Goal: Task Accomplishment & Management: Complete application form

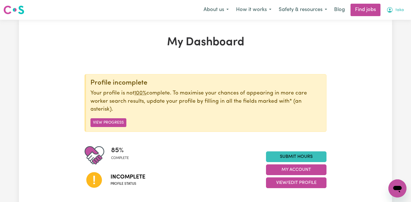
click at [398, 11] on span "taka" at bounding box center [400, 10] width 8 height 6
click at [387, 26] on link "My Account" at bounding box center [385, 22] width 45 height 11
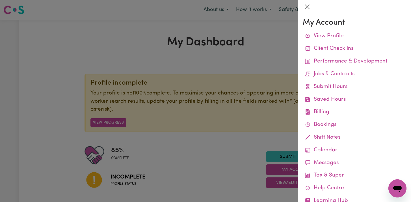
click at [189, 76] on div at bounding box center [205, 101] width 411 height 202
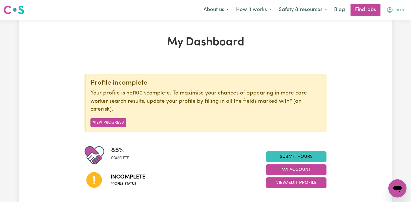
click at [394, 10] on button "taka" at bounding box center [395, 10] width 25 height 12
click at [387, 23] on link "My Account" at bounding box center [385, 22] width 45 height 11
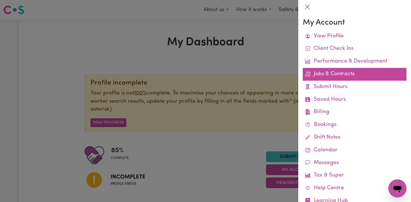
scroll to position [19, 0]
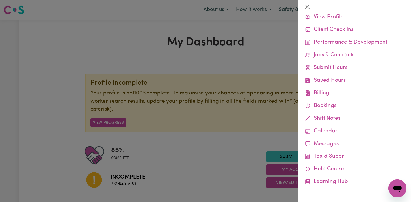
click at [202, 125] on div at bounding box center [205, 101] width 411 height 202
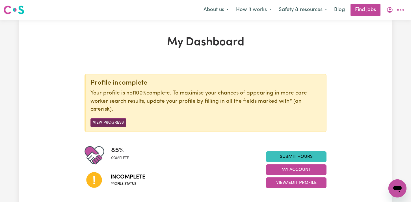
click at [117, 123] on button "View Progress" at bounding box center [109, 122] width 36 height 9
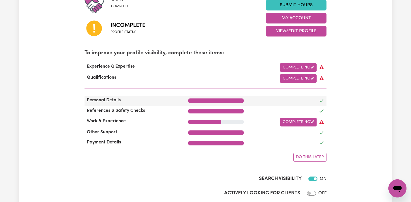
scroll to position [151, 0]
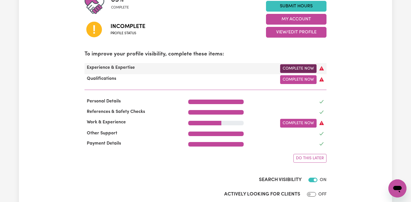
click at [288, 71] on link "Complete Now" at bounding box center [298, 68] width 37 height 9
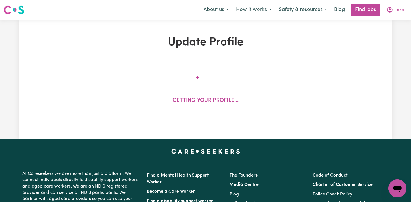
select select "2022"
select select "Certificate III (Individual Support)"
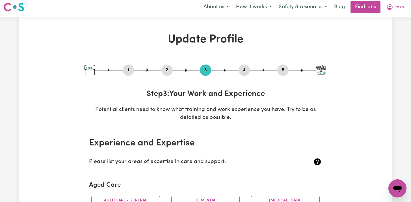
scroll to position [3, 0]
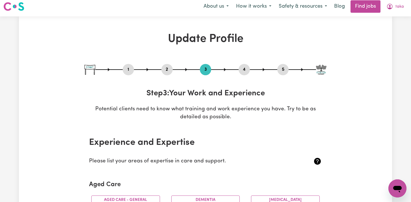
click at [129, 72] on button "1" at bounding box center [128, 69] width 11 height 7
select select "[DEMOGRAPHIC_DATA]"
select select "Australian PR"
select select "Studying a healthcare related degree or qualification"
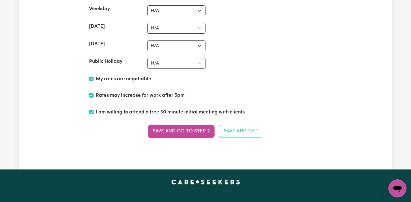
scroll to position [1358, 0]
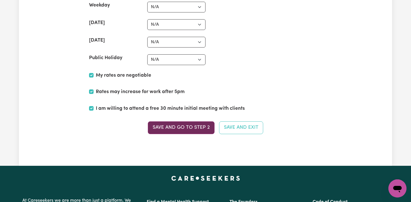
click at [199, 128] on button "Save and go to Step 2" at bounding box center [181, 127] width 67 height 12
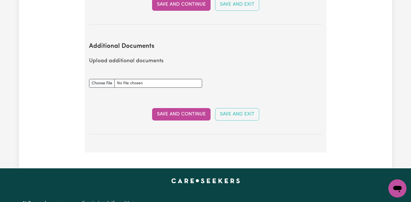
scroll to position [1123, 0]
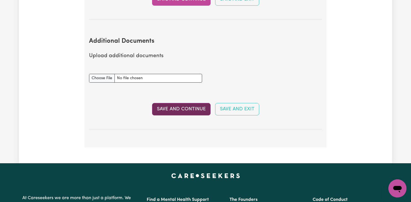
click at [191, 103] on button "Save and Continue" at bounding box center [181, 109] width 59 height 12
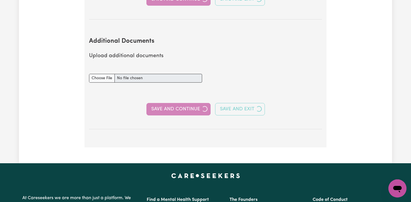
select select "2022"
select select "Certificate III (Individual Support)"
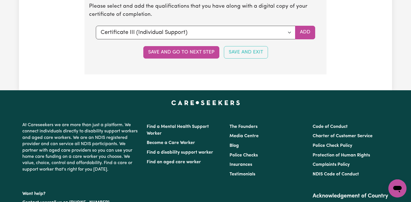
scroll to position [1487, 0]
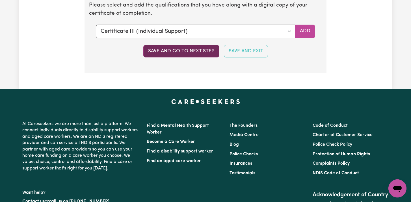
click at [195, 55] on button "Save and go to next step" at bounding box center [181, 51] width 76 height 12
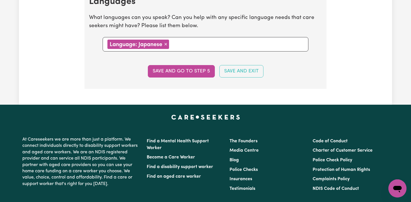
scroll to position [664, 0]
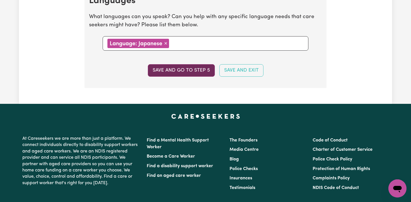
click at [188, 68] on button "Save and go to step 5" at bounding box center [181, 70] width 67 height 12
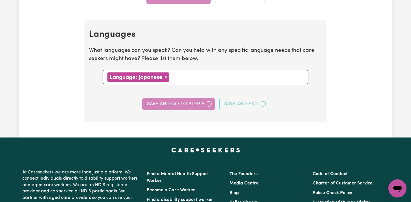
select select "I am working in another industry"
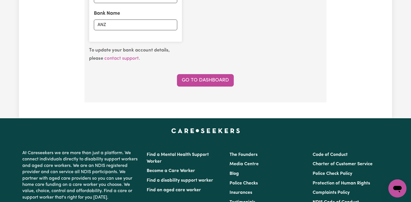
scroll to position [490, 0]
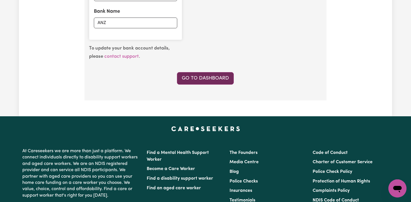
click at [189, 80] on link "Go to Dashboard" at bounding box center [205, 78] width 57 height 12
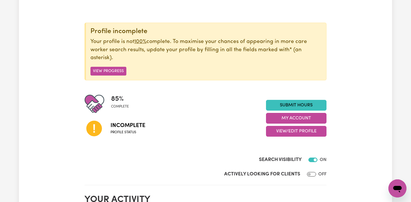
scroll to position [52, 0]
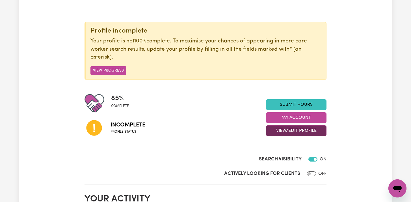
click at [271, 133] on button "View/Edit Profile" at bounding box center [296, 130] width 61 height 11
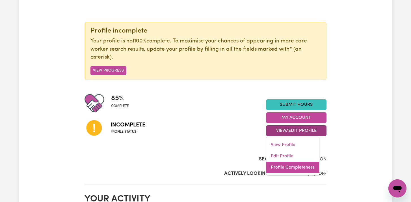
click at [272, 163] on link "Profile Completeness" at bounding box center [293, 167] width 53 height 11
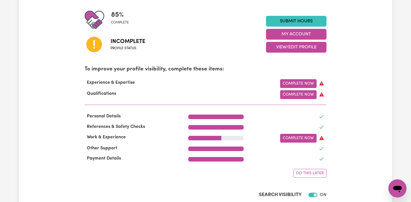
scroll to position [138, 0]
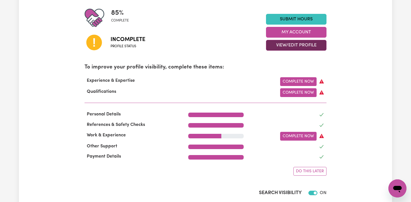
click at [301, 48] on button "View/Edit Profile" at bounding box center [296, 45] width 61 height 11
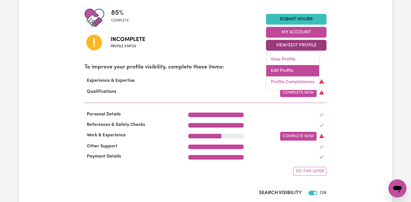
click at [292, 70] on link "Edit Profile" at bounding box center [293, 70] width 53 height 11
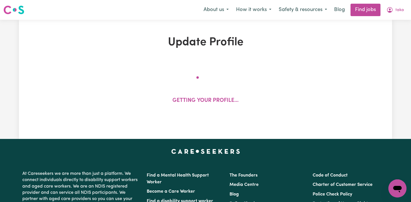
select select "[DEMOGRAPHIC_DATA]"
select select "Australian PR"
select select "Studying a healthcare related degree or qualification"
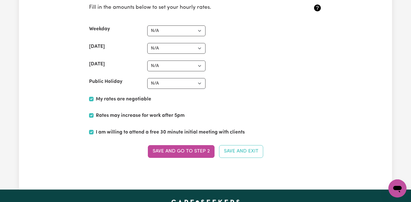
scroll to position [1336, 0]
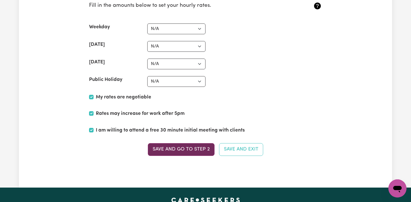
click at [184, 148] on button "Save and go to Step 2" at bounding box center [181, 149] width 67 height 12
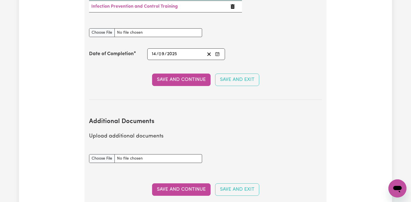
scroll to position [1044, 0]
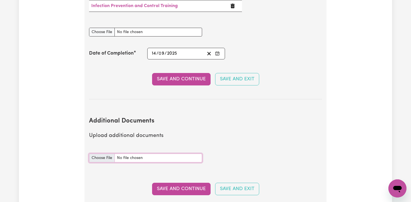
click at [103, 154] on input "Additional Documents document" at bounding box center [145, 158] width 113 height 9
type input "C:\fakepath\Medicare.jpg"
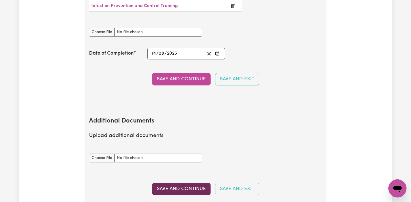
click at [164, 183] on button "Save and Continue" at bounding box center [181, 189] width 59 height 12
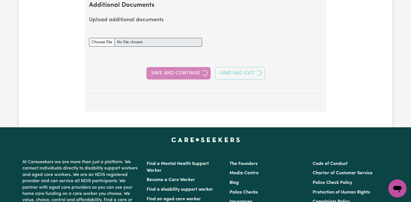
scroll to position [1160, 0]
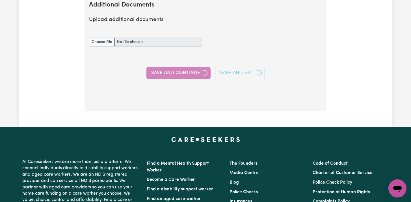
select select "2022"
select select "Certificate III (Individual Support)"
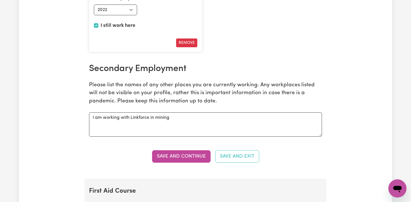
scroll to position [917, 0]
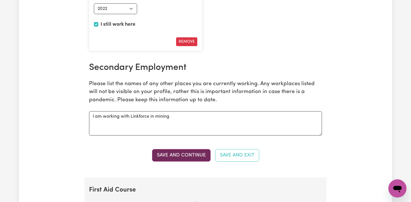
click at [183, 156] on button "Save and Continue" at bounding box center [181, 155] width 59 height 12
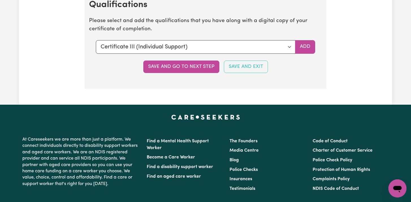
scroll to position [1475, 0]
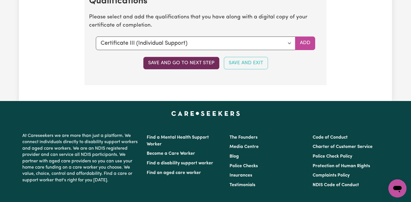
click at [187, 65] on button "Save and go to next step" at bounding box center [181, 63] width 76 height 12
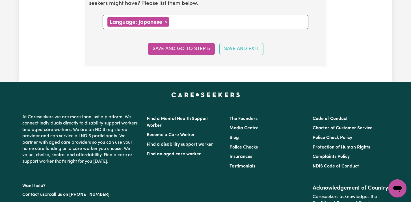
scroll to position [703, 0]
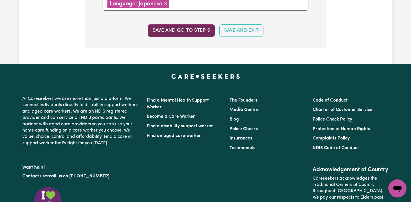
click at [195, 34] on button "Save and go to step 5" at bounding box center [181, 30] width 67 height 12
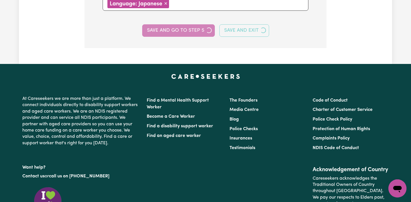
select select "I am working in another industry"
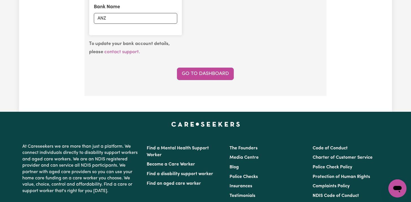
scroll to position [498, 0]
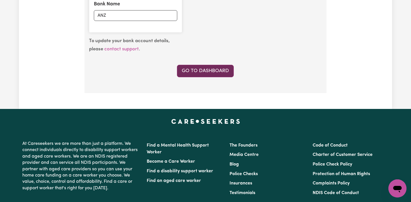
click at [191, 68] on link "Go to Dashboard" at bounding box center [205, 71] width 57 height 12
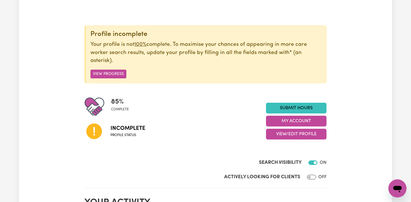
scroll to position [62, 0]
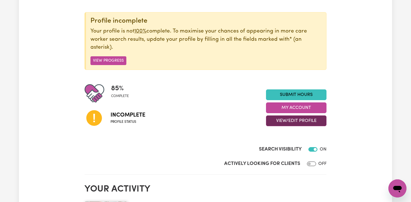
click at [279, 121] on button "View/Edit Profile" at bounding box center [296, 120] width 61 height 11
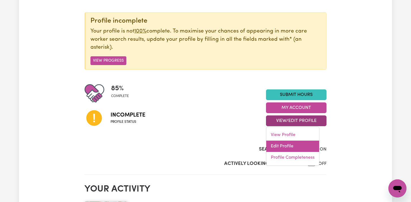
click at [274, 145] on link "Edit Profile" at bounding box center [293, 146] width 53 height 11
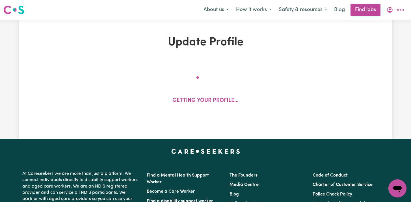
select select "[DEMOGRAPHIC_DATA]"
select select "Australian PR"
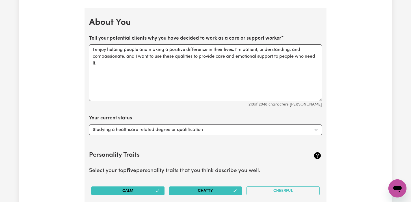
scroll to position [759, 0]
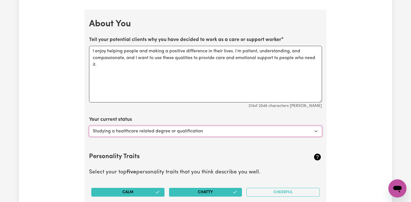
click at [271, 133] on select "Select... Studying a healthcare related degree or qualification Studying a non-…" at bounding box center [205, 131] width 233 height 11
select select "Looking for extra work to fill my week and/or weekends"
click at [89, 126] on select "Select... Studying a healthcare related degree or qualification Studying a non-…" at bounding box center [205, 131] width 233 height 11
click at [265, 151] on section "Personality Traits Select your top five personality traits that you think descr…" at bounding box center [205, 198] width 233 height 111
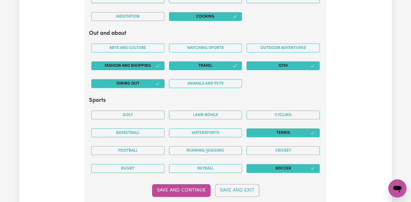
scroll to position [1109, 0]
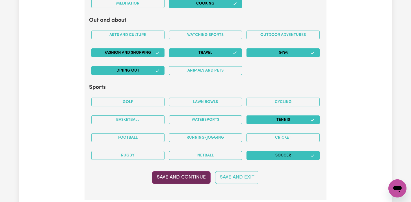
click at [176, 175] on button "Save and Continue" at bounding box center [181, 177] width 59 height 12
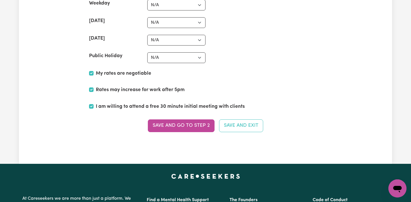
scroll to position [1359, 0]
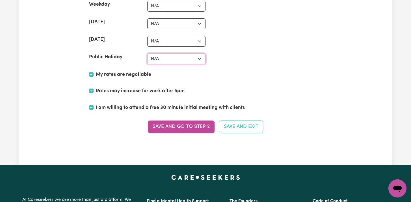
click at [184, 60] on select "N/A $37 $38 $39 $40 $41 $42 $43 $44 $45 $46 $47 $48 $49 $50 $51 $52 $53 $54 $55…" at bounding box center [176, 58] width 58 height 11
click at [173, 126] on button "Save and go to Step 2" at bounding box center [181, 127] width 67 height 12
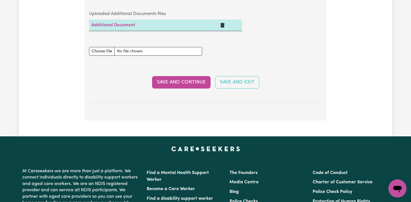
scroll to position [1184, 0]
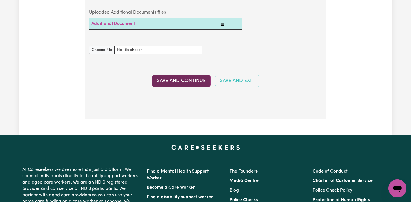
click at [186, 75] on button "Save and Continue" at bounding box center [181, 81] width 59 height 12
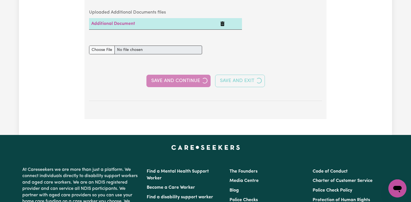
select select "2022"
select select "Certificate III (Individual Support)"
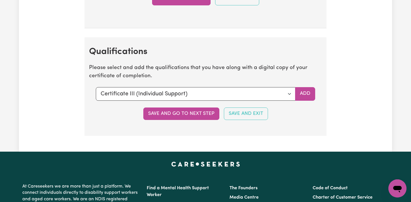
scroll to position [1425, 0]
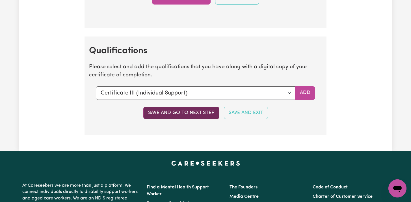
click at [196, 111] on button "Save and go to next step" at bounding box center [181, 113] width 76 height 12
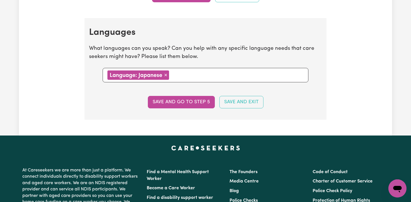
scroll to position [631, 0]
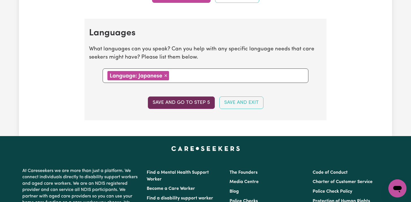
click at [196, 101] on button "Save and go to step 5" at bounding box center [181, 102] width 67 height 12
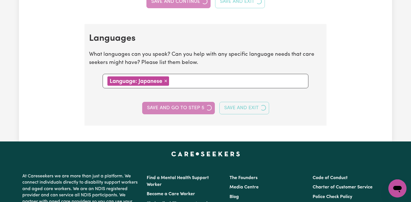
select select "I am working in another industry"
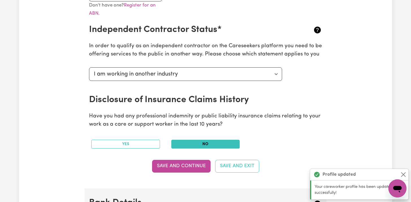
scroll to position [203, 0]
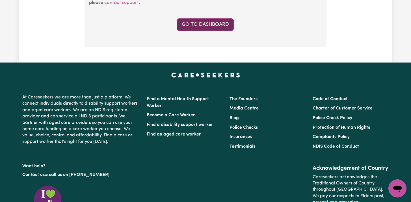
click at [207, 27] on link "Go to Dashboard" at bounding box center [205, 24] width 57 height 12
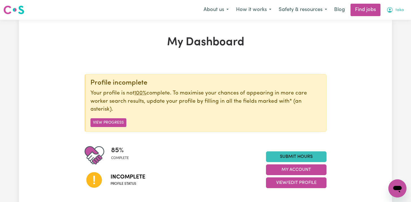
click at [400, 11] on span "taka" at bounding box center [400, 10] width 8 height 6
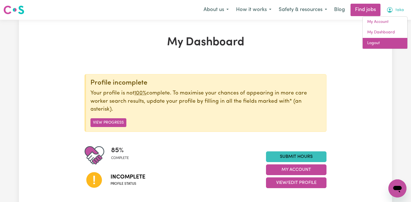
click at [378, 44] on link "Logout" at bounding box center [385, 43] width 45 height 11
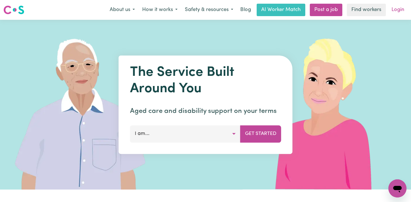
click at [395, 10] on link "Login" at bounding box center [399, 10] width 20 height 12
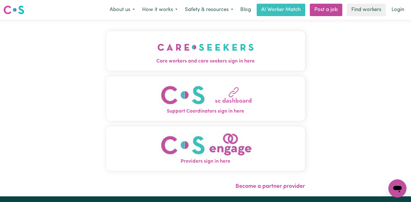
click at [202, 52] on img "Care workers and care seekers sign in here" at bounding box center [206, 47] width 96 height 21
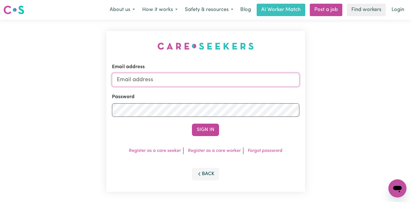
click at [203, 81] on input "Email address" at bounding box center [206, 80] width 188 height 14
type input "[EMAIL_ADDRESS][DOMAIN_NAME]"
click at [192, 124] on button "Sign In" at bounding box center [205, 130] width 27 height 12
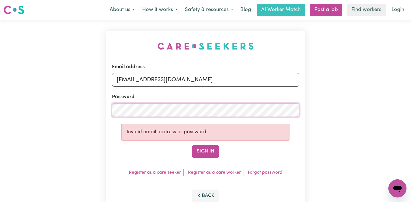
click at [192, 145] on button "Sign In" at bounding box center [205, 151] width 27 height 12
